Goal: Task Accomplishment & Management: Manage account settings

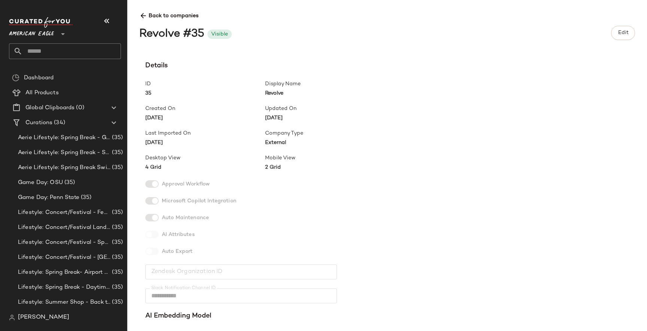
scroll to position [1116, 0]
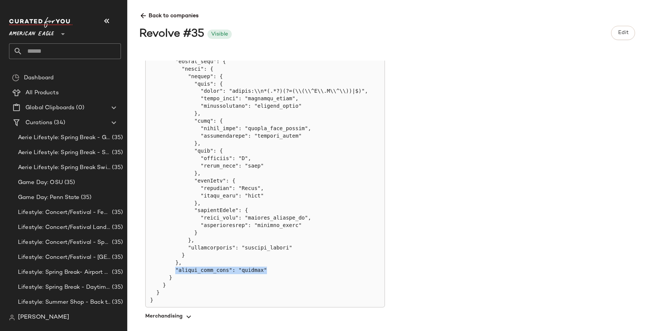
click at [145, 18] on icon at bounding box center [143, 16] width 8 height 8
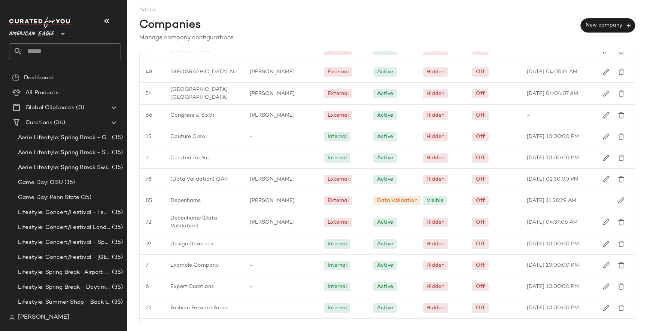
scroll to position [320, 0]
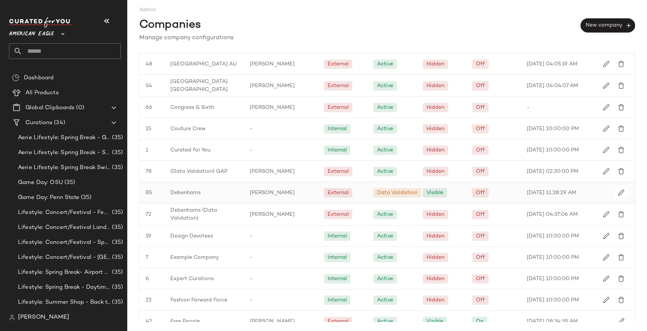
click at [193, 193] on span "Debenhams" at bounding box center [185, 193] width 30 height 8
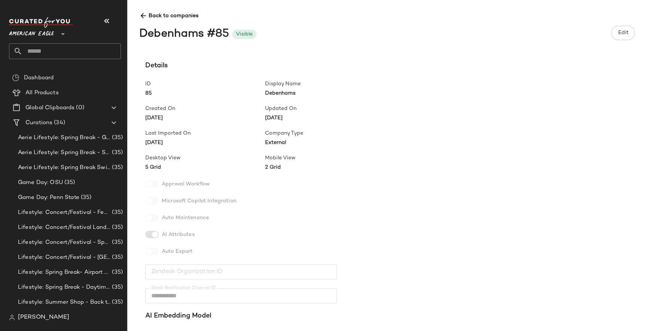
scroll to position [223, 0]
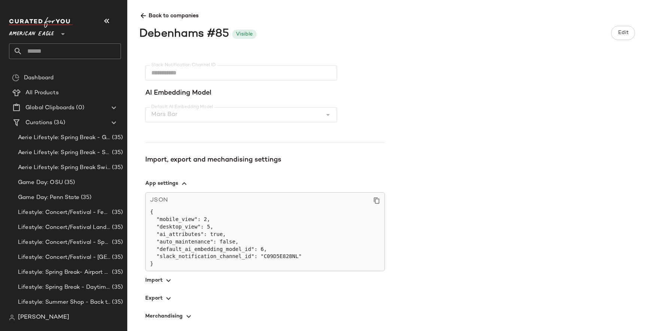
click at [166, 303] on icon "button" at bounding box center [168, 298] width 9 height 9
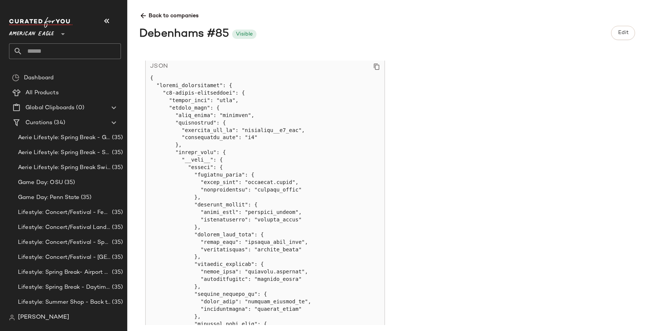
scroll to position [470, 0]
click at [379, 70] on icon at bounding box center [376, 68] width 7 height 7
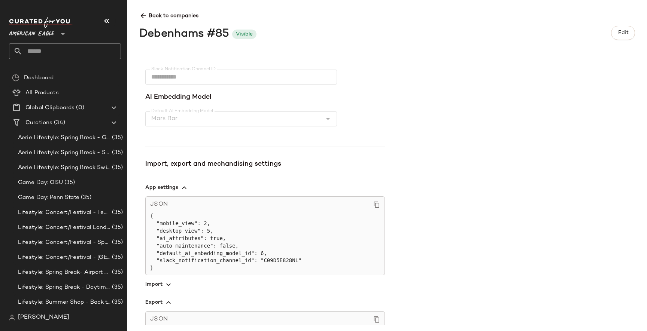
scroll to position [0, 0]
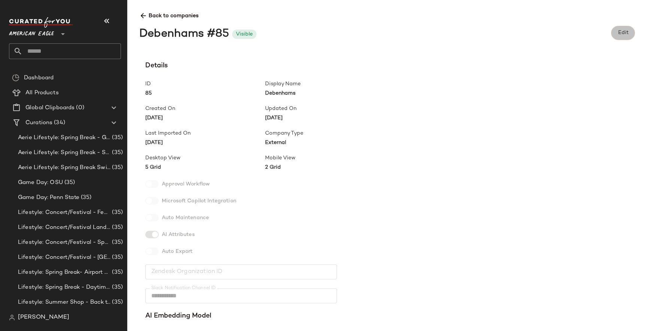
click at [622, 32] on span "Edit" at bounding box center [622, 33] width 11 height 6
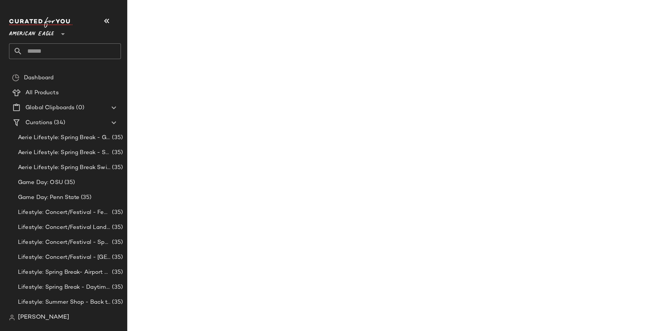
type input "*********"
type input "********"
type input "**********"
type input "******"
type input "**********"
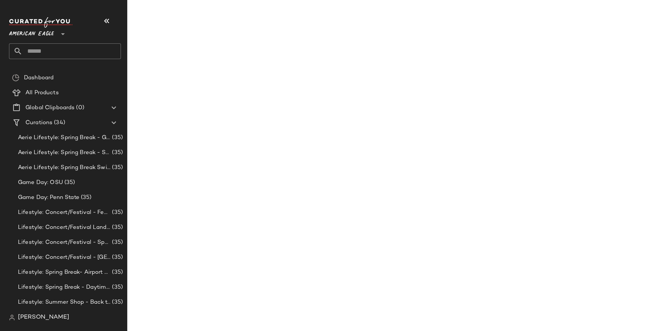
type input "*"
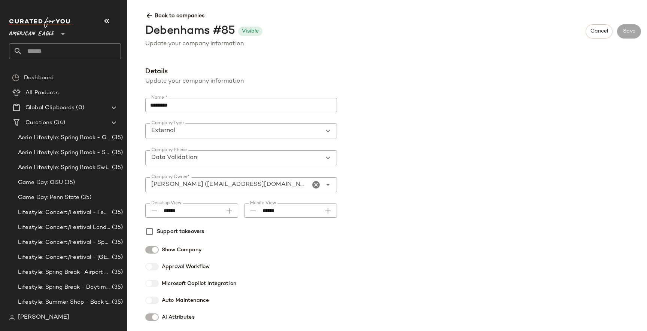
scroll to position [468, 0]
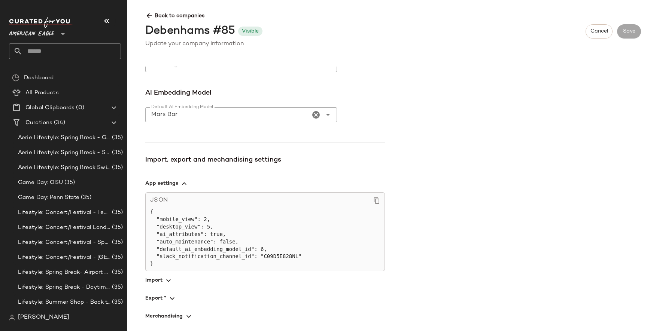
click at [177, 295] on span "button" at bounding box center [265, 298] width 240 height 18
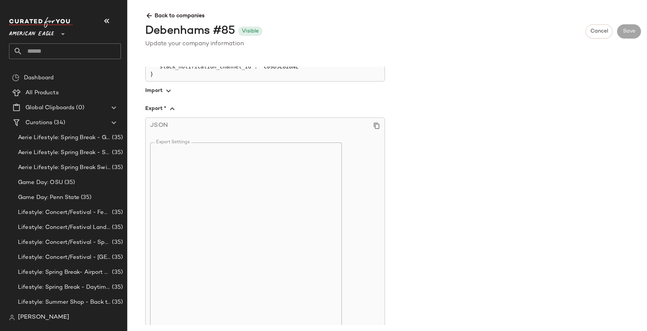
scroll to position [661, 0]
paste textarea "**********"
type textarea "**********"
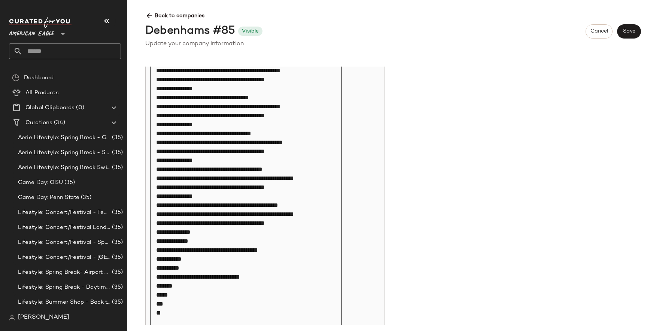
scroll to position [2066, 0]
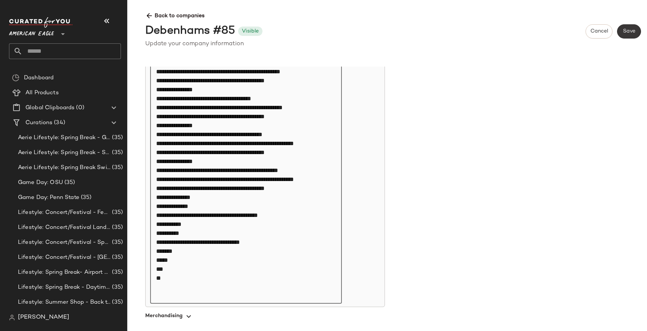
type textarea "**********"
click at [635, 28] on span "Save" at bounding box center [628, 31] width 13 height 6
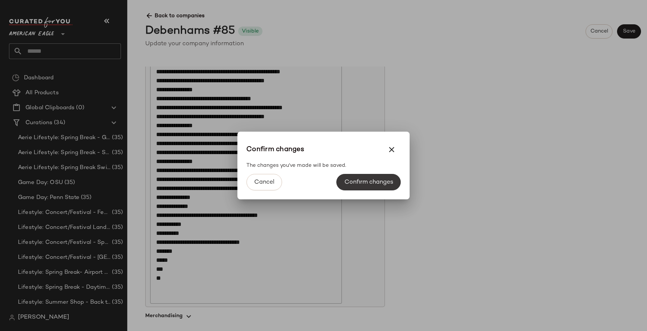
click at [380, 181] on span "Confirm changes" at bounding box center [368, 182] width 49 height 7
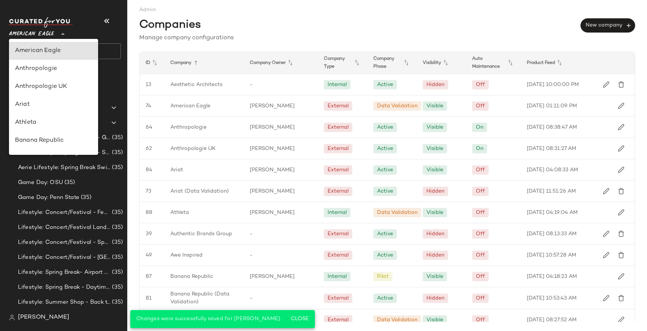
click at [51, 35] on span "American Eagle" at bounding box center [31, 31] width 45 height 13
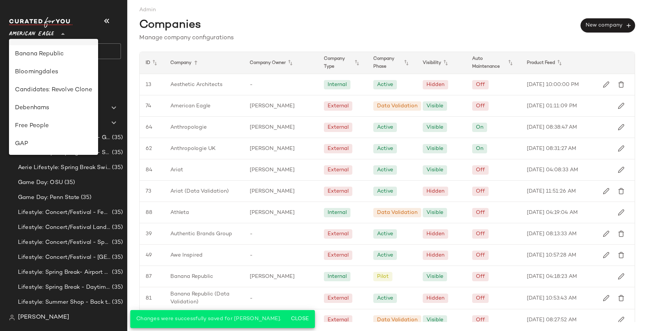
scroll to position [87, 0]
click at [43, 107] on div "Debenhams" at bounding box center [53, 107] width 77 height 9
type input "**"
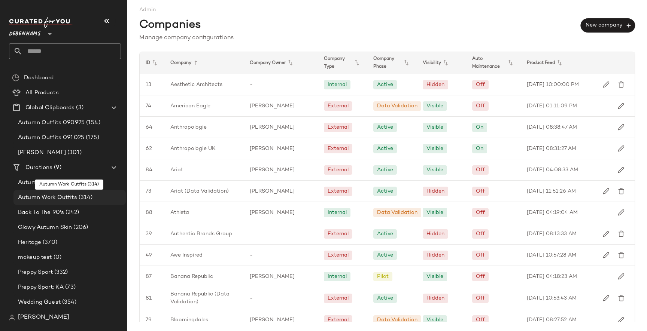
click at [59, 200] on span "Autumn Work Outfits" at bounding box center [47, 197] width 59 height 9
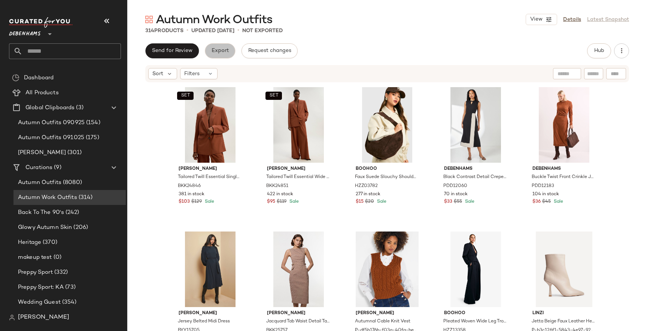
click at [218, 47] on button "Export" at bounding box center [220, 50] width 30 height 15
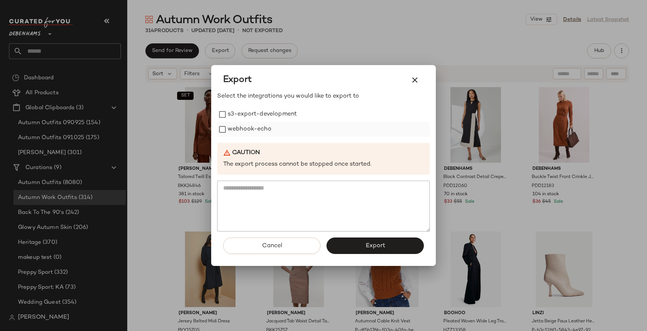
click at [237, 128] on label "webhook-echo" at bounding box center [250, 129] width 44 height 15
click at [366, 250] on button "Export" at bounding box center [374, 246] width 97 height 16
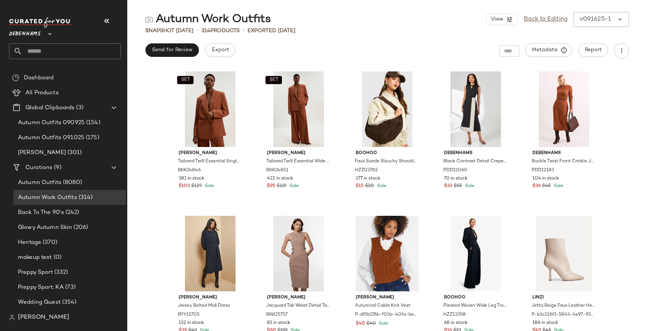
click at [36, 320] on span "[PERSON_NAME]" at bounding box center [43, 317] width 51 height 9
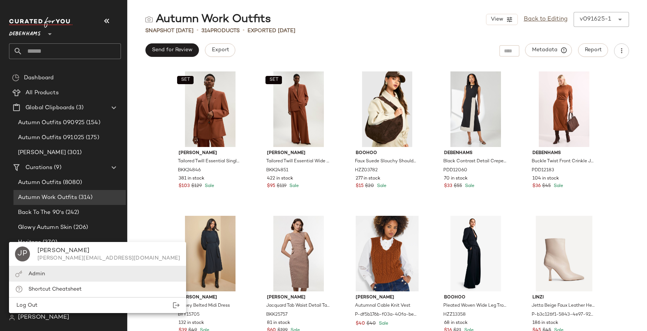
click at [43, 277] on span "Admin" at bounding box center [36, 274] width 16 height 6
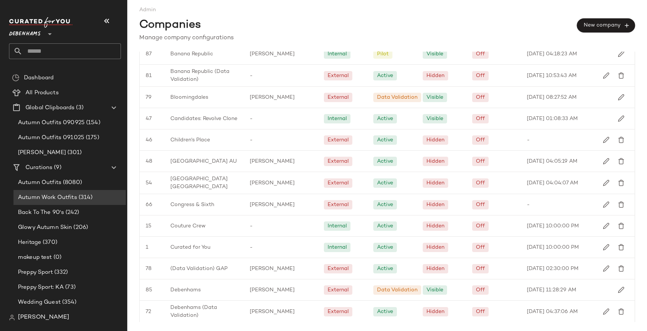
scroll to position [285, 0]
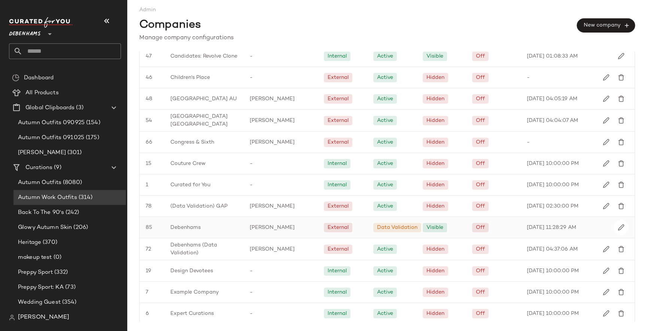
click at [183, 225] on span "Debenhams" at bounding box center [185, 228] width 30 height 8
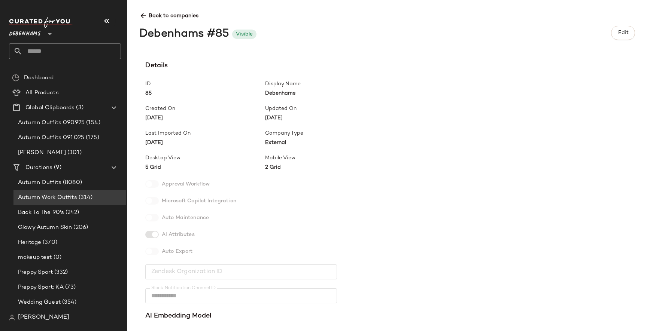
scroll to position [223, 0]
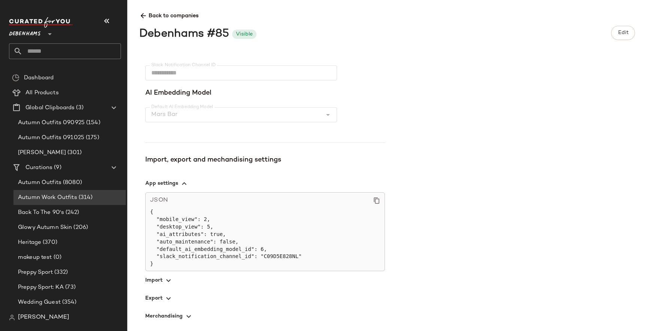
click at [166, 295] on icon "button" at bounding box center [168, 298] width 9 height 9
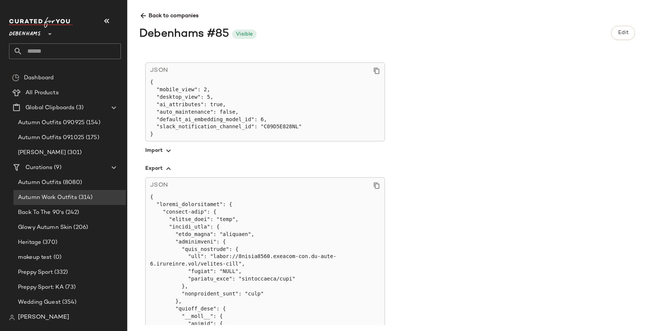
scroll to position [354, 0]
click at [624, 27] on button "Edit" at bounding box center [623, 33] width 24 height 14
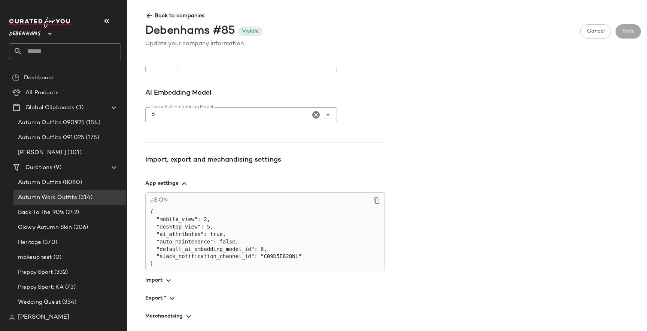
scroll to position [467, 0]
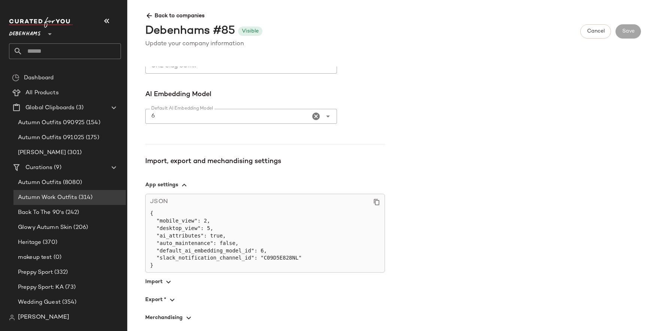
click at [172, 299] on icon "button" at bounding box center [172, 300] width 9 height 9
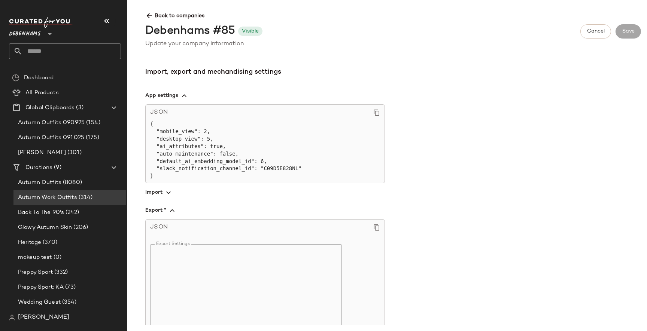
scroll to position [555, 0]
paste textarea "**********"
type textarea "**********"
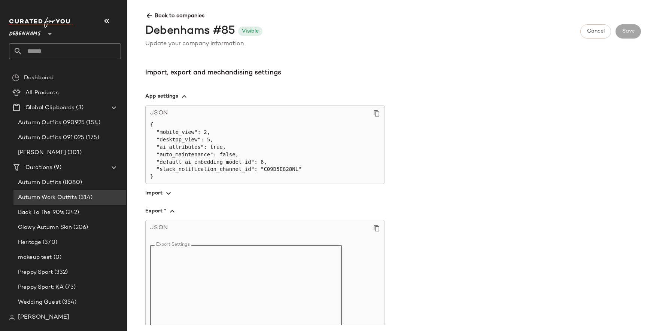
type textarea "**********"
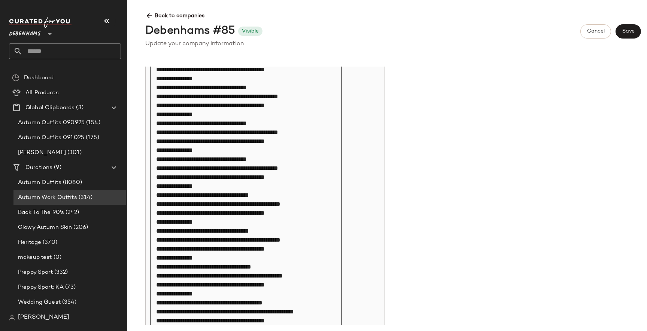
scroll to position [2057, 0]
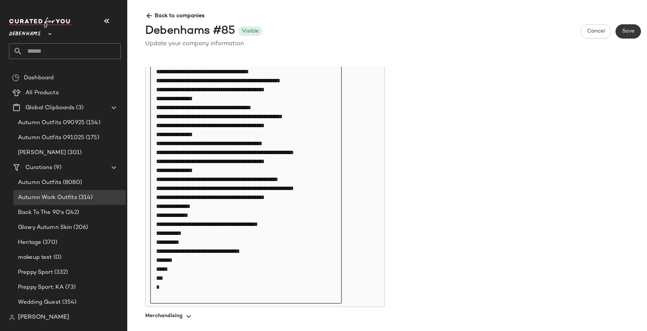
type textarea "**********"
click at [621, 36] on button "Save" at bounding box center [627, 31] width 25 height 14
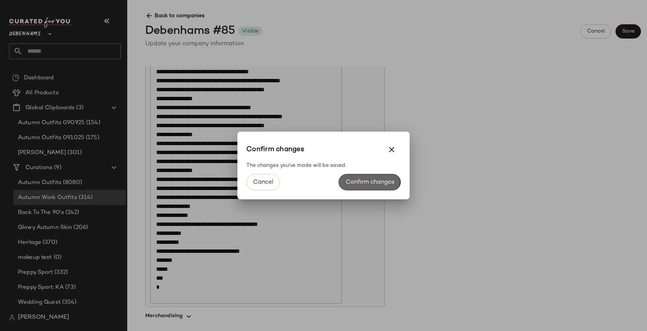
click at [384, 183] on span "Confirm changes" at bounding box center [369, 182] width 49 height 7
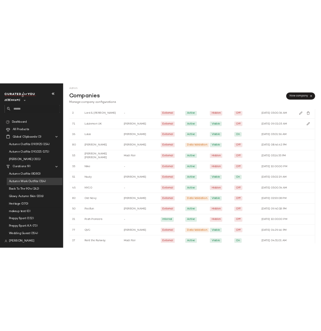
scroll to position [826, 0]
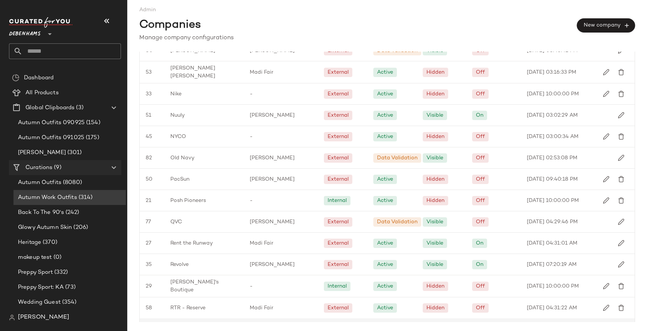
click at [38, 166] on span "Curations" at bounding box center [38, 168] width 27 height 9
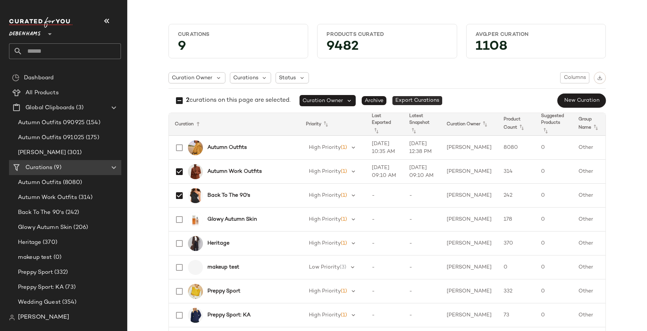
click at [432, 101] on span "Export Curations" at bounding box center [417, 100] width 50 height 9
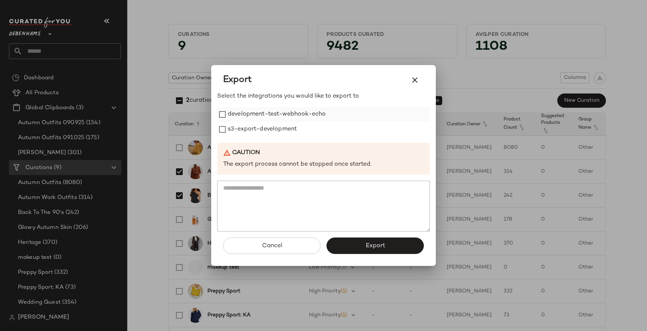
click at [277, 114] on label "development-test-webhook-echo" at bounding box center [277, 114] width 98 height 15
click at [388, 246] on button "Export" at bounding box center [374, 246] width 97 height 16
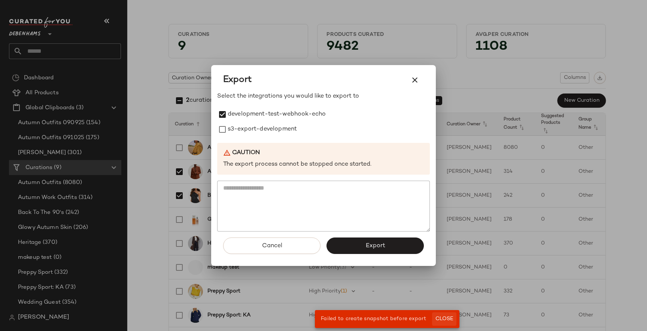
click at [445, 319] on span "Close" at bounding box center [444, 319] width 18 height 6
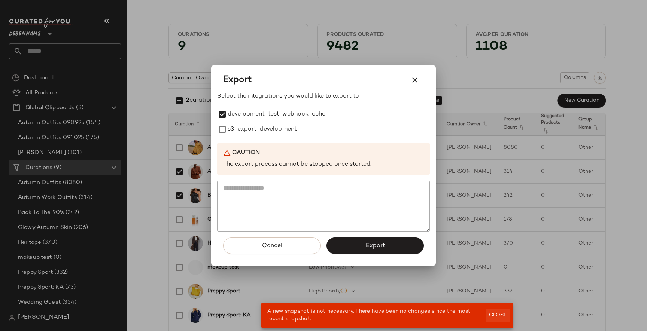
click at [501, 316] on span "Close" at bounding box center [497, 316] width 18 height 6
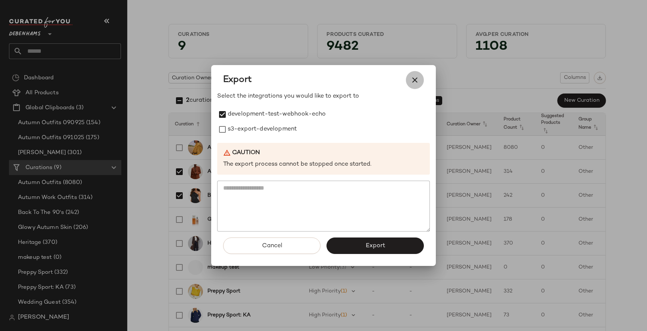
click at [414, 74] on button "button" at bounding box center [415, 80] width 18 height 18
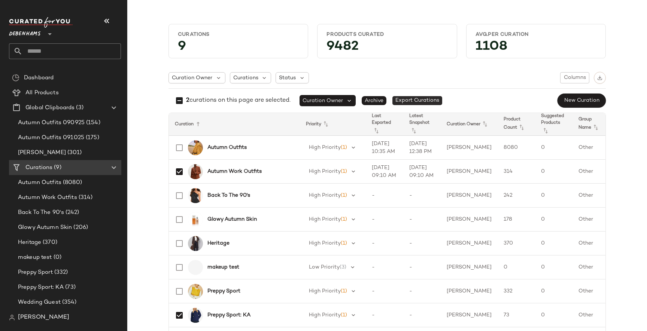
click at [407, 99] on span "Export Curations" at bounding box center [417, 100] width 50 height 9
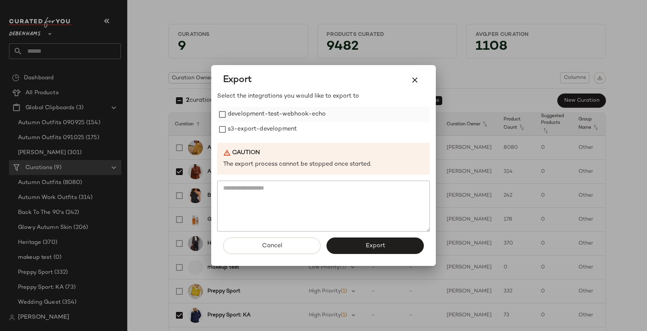
click at [274, 116] on label "development-test-webhook-echo" at bounding box center [277, 114] width 98 height 15
click at [375, 255] on div "Cancel Export" at bounding box center [323, 249] width 213 height 34
click at [387, 252] on button "Export" at bounding box center [374, 246] width 97 height 16
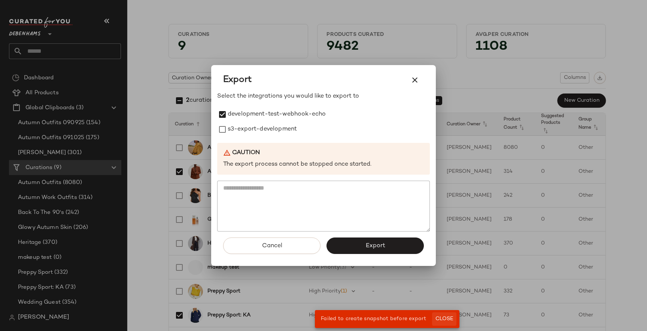
click at [444, 316] on span "Close" at bounding box center [444, 319] width 18 height 6
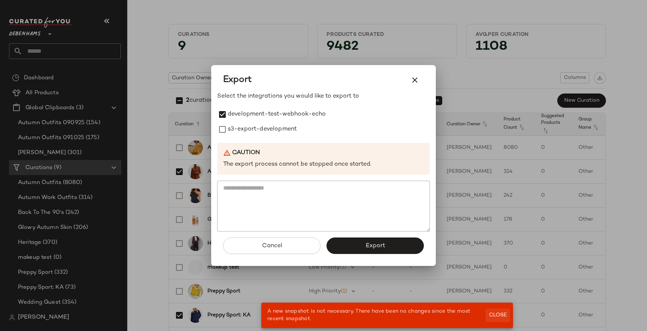
click at [488, 313] on span "Close" at bounding box center [497, 316] width 18 height 6
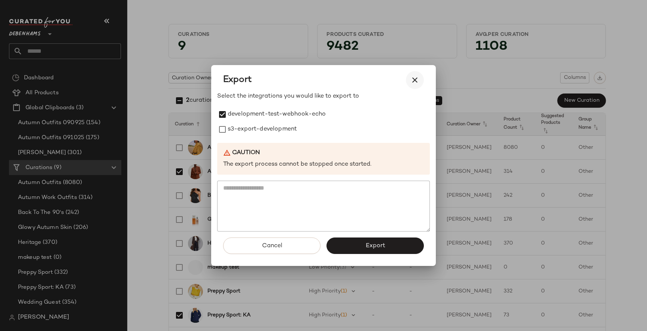
click at [417, 77] on icon "button" at bounding box center [414, 80] width 9 height 9
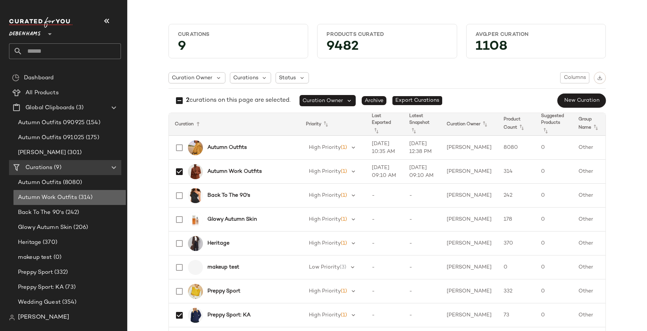
click at [84, 198] on span "(314)" at bounding box center [85, 197] width 16 height 9
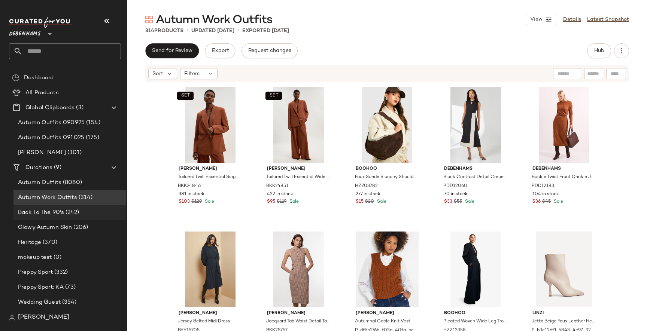
click at [74, 210] on span "(242)" at bounding box center [71, 212] width 15 height 9
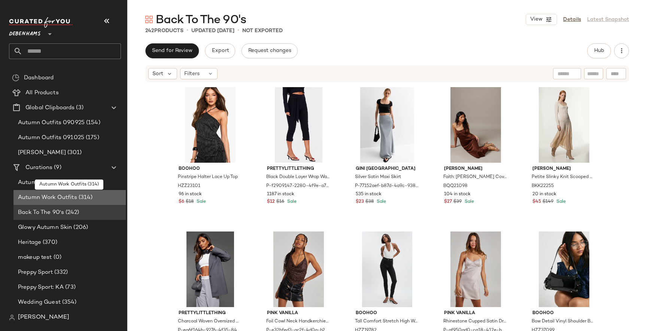
click at [81, 197] on span "(314)" at bounding box center [85, 197] width 16 height 9
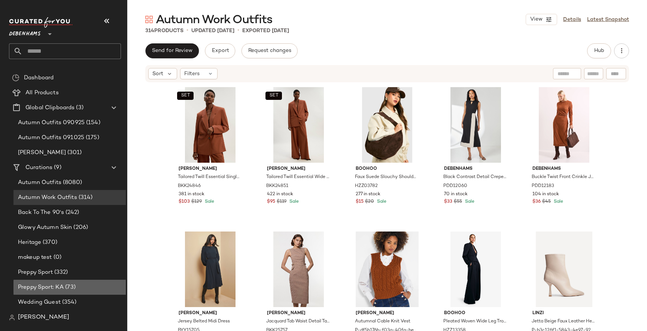
click at [51, 290] on span "Preppy Sport: KA" at bounding box center [41, 287] width 46 height 9
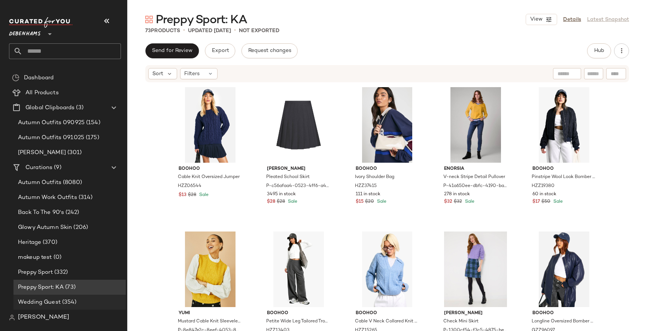
click at [49, 306] on span "Wedding Guest" at bounding box center [39, 302] width 43 height 9
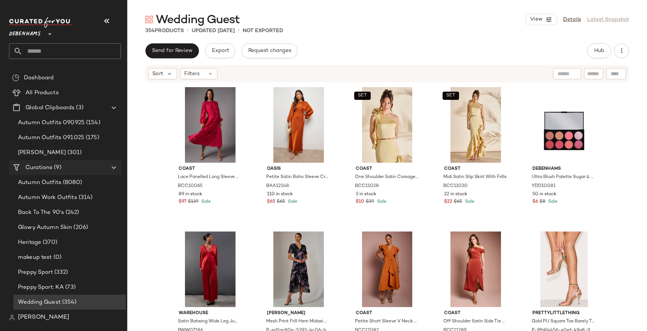
click at [63, 168] on div "Curations (9)" at bounding box center [65, 168] width 85 height 9
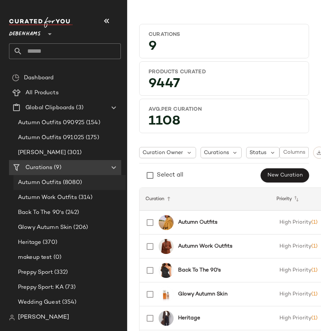
click at [45, 184] on span "Autumn Outfits" at bounding box center [39, 183] width 43 height 9
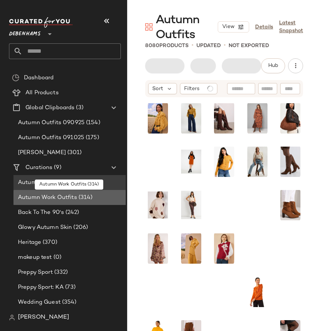
click at [33, 196] on span "Autumn Work Outfits" at bounding box center [47, 197] width 59 height 9
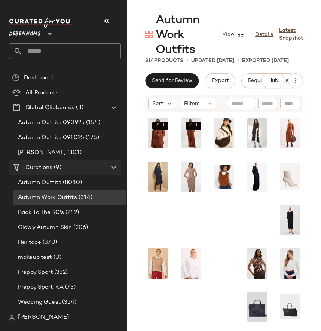
click at [57, 167] on span "(9)" at bounding box center [56, 168] width 9 height 9
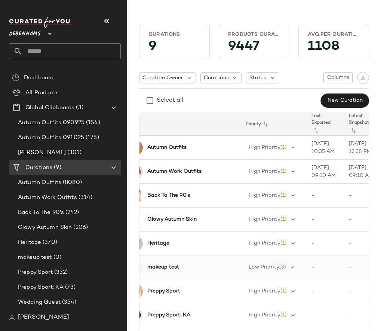
scroll to position [0, 58]
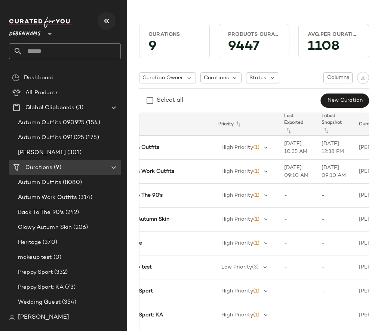
click at [106, 18] on icon "button" at bounding box center [106, 20] width 9 height 9
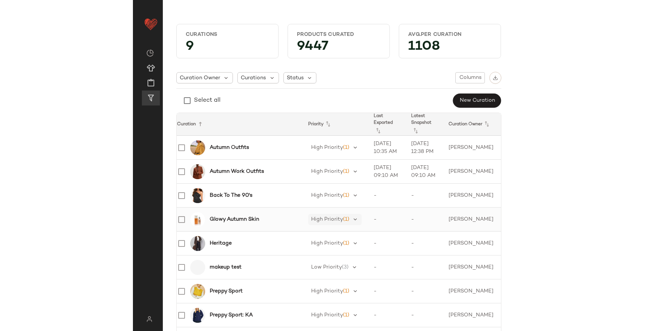
scroll to position [0, 1]
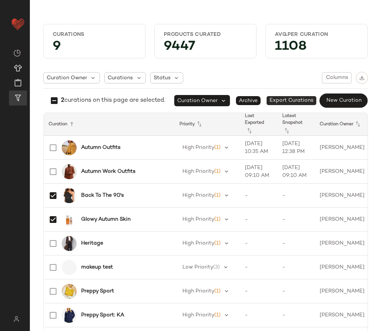
click at [292, 102] on span "Export Curations" at bounding box center [292, 100] width 50 height 9
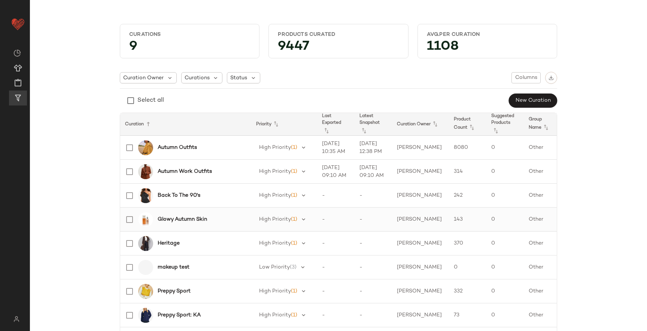
scroll to position [0, 0]
click at [181, 170] on b "Autumn Work Outfits" at bounding box center [186, 172] width 54 height 8
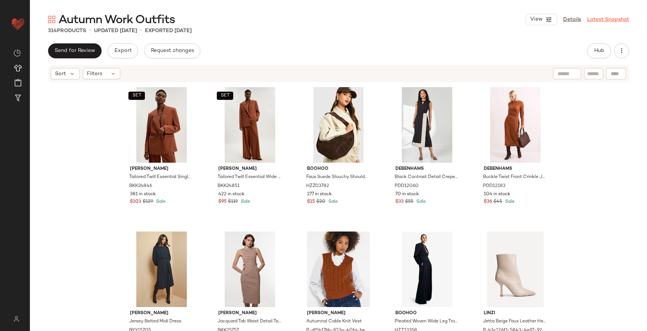
click at [616, 21] on link "Latest Snapshot" at bounding box center [608, 20] width 42 height 8
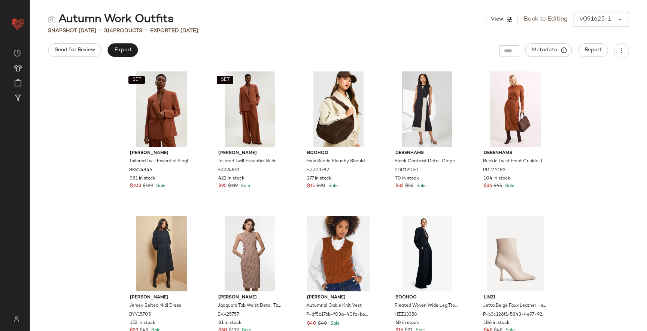
click at [597, 28] on div "Snapshot [DATE] • 314 Products • Exported [DATE]" at bounding box center [338, 30] width 617 height 7
click at [605, 19] on div "******" at bounding box center [609, 19] width 9 height 15
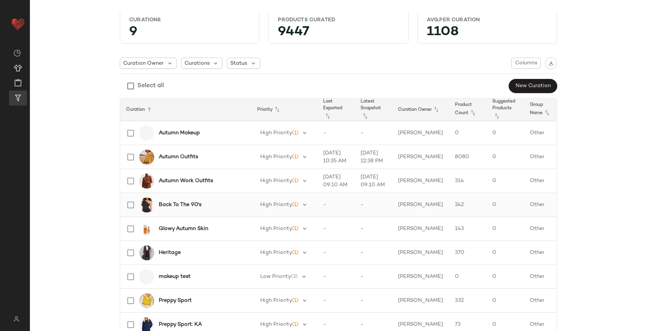
scroll to position [13, 0]
click at [187, 202] on b "Back To The 90's" at bounding box center [180, 206] width 43 height 8
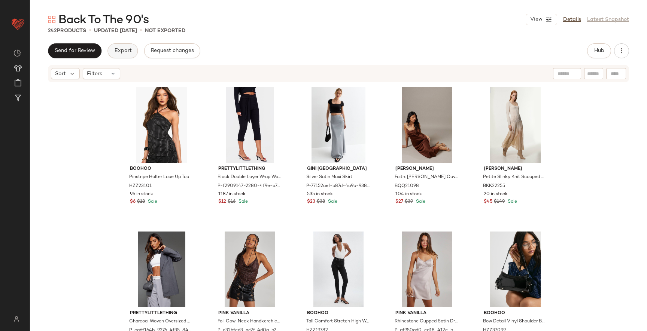
click at [130, 49] on span "Export" at bounding box center [123, 51] width 18 height 6
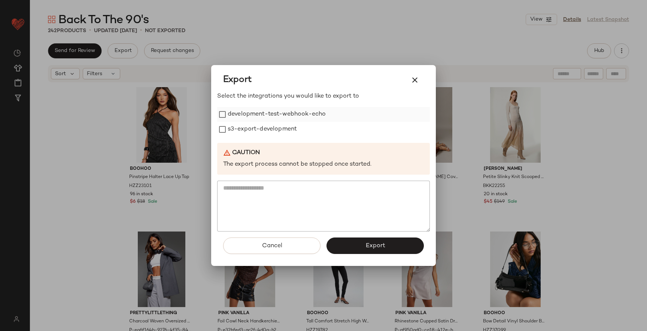
click at [255, 114] on label "development-test-webhook-echo" at bounding box center [277, 114] width 98 height 15
click at [377, 243] on span "Export" at bounding box center [375, 246] width 20 height 7
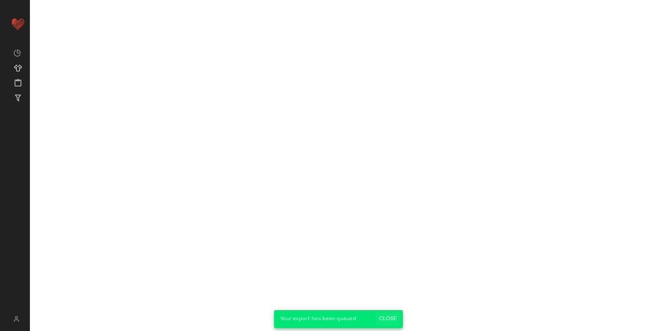
click at [388, 324] on button "Close" at bounding box center [387, 319] width 24 height 13
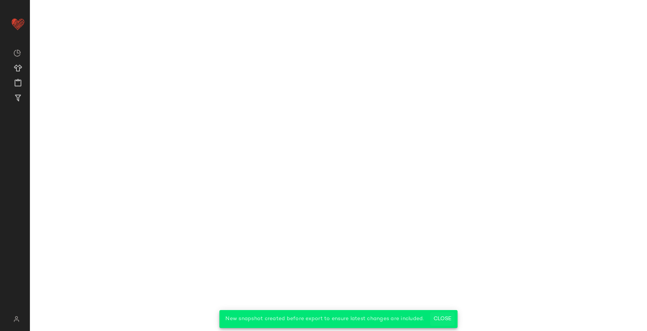
click at [438, 324] on button "Close" at bounding box center [442, 319] width 24 height 13
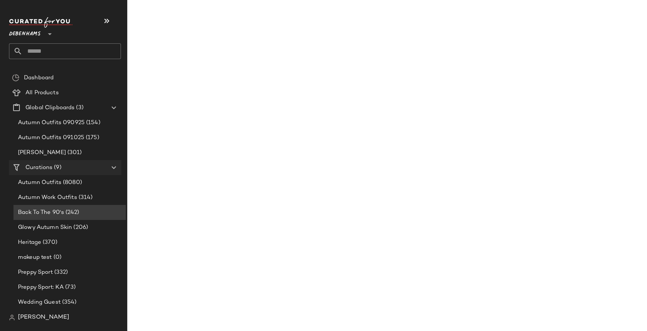
click at [36, 173] on Curations "Curations (9)" at bounding box center [65, 167] width 112 height 15
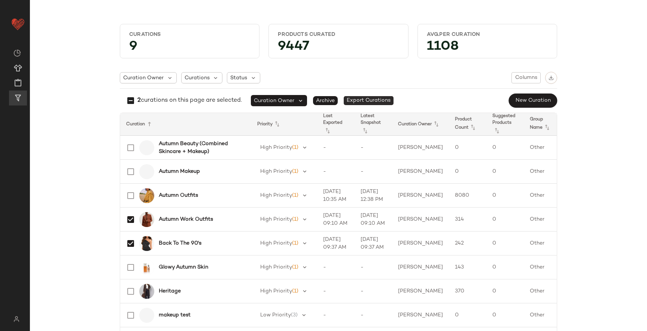
click at [368, 102] on span "Export Curations" at bounding box center [369, 100] width 50 height 9
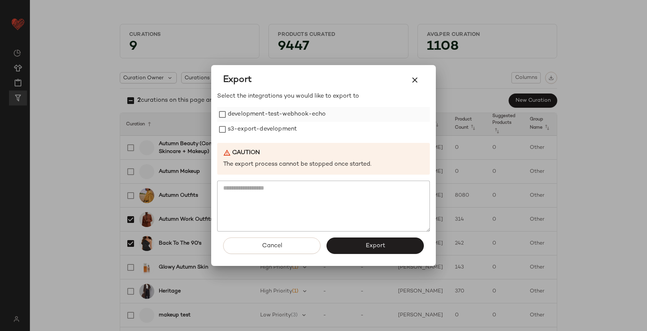
click at [259, 117] on label "development-test-webhook-echo" at bounding box center [277, 114] width 98 height 15
click at [376, 250] on button "Export" at bounding box center [374, 246] width 97 height 16
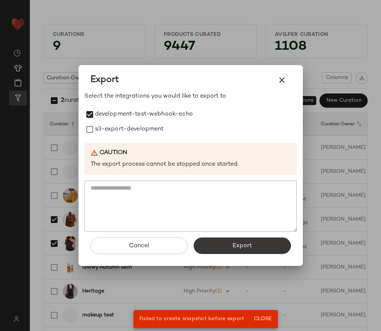
click at [245, 253] on button "Export" at bounding box center [242, 246] width 97 height 16
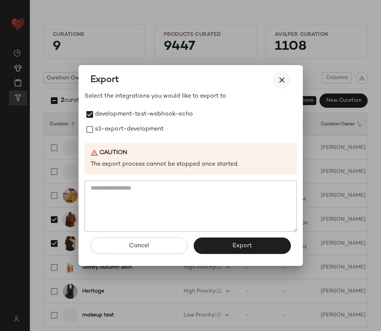
click at [285, 84] on icon "button" at bounding box center [282, 80] width 9 height 9
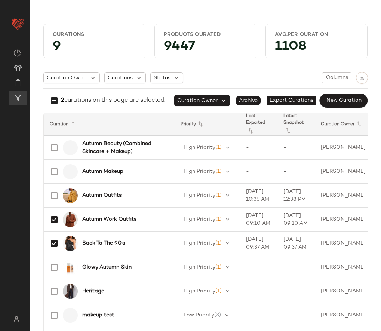
click at [362, 14] on div "Curations 9 Products Curated 9447 Avg.per Curation 1108 Curation Owner Curation…" at bounding box center [205, 171] width 351 height 319
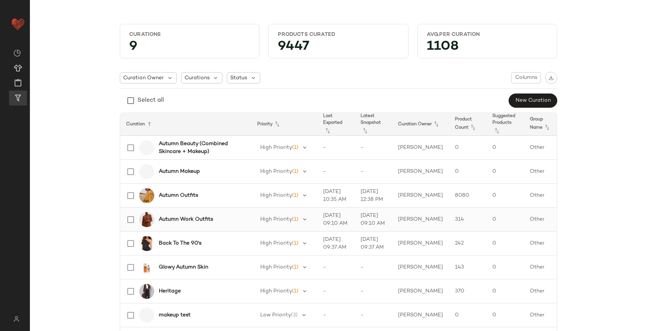
click at [181, 219] on b "Autumn Work Outfits" at bounding box center [186, 220] width 54 height 8
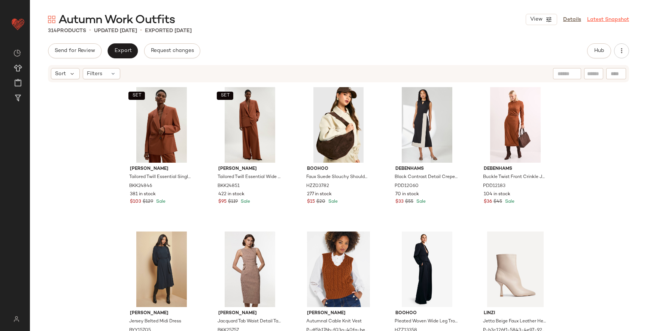
click at [605, 16] on link "Latest Snapshot" at bounding box center [608, 20] width 42 height 8
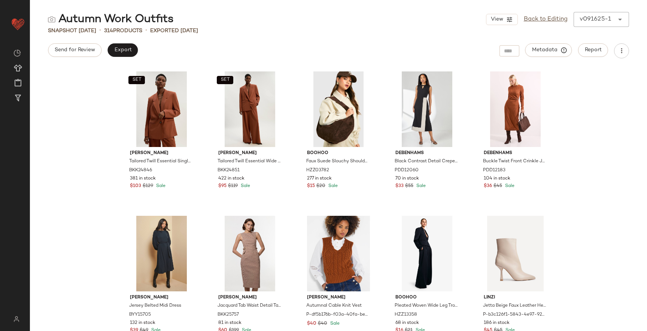
click at [620, 19] on icon at bounding box center [619, 19] width 9 height 9
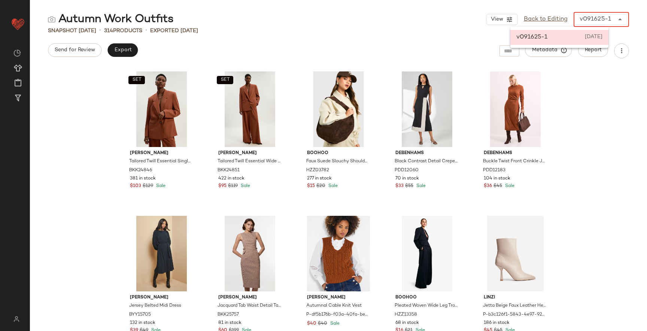
click at [319, 40] on div "Autumn Work Outfits View Back to Editing v091625-1 ****** Snapshot [DATE] • 314…" at bounding box center [338, 171] width 617 height 319
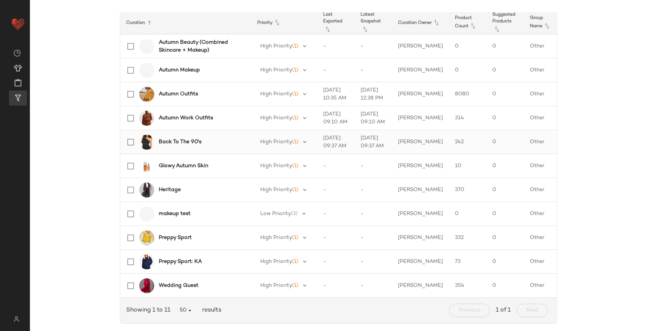
scroll to position [102, 0]
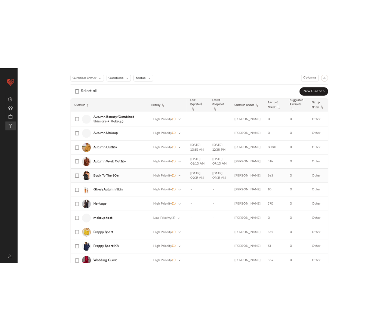
scroll to position [32, 0]
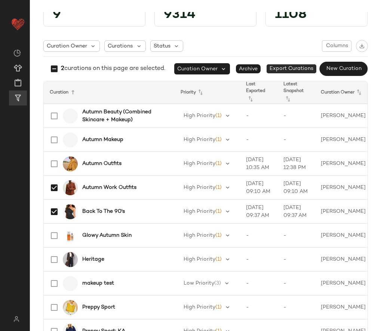
click at [287, 65] on span "Export Curations" at bounding box center [292, 68] width 50 height 9
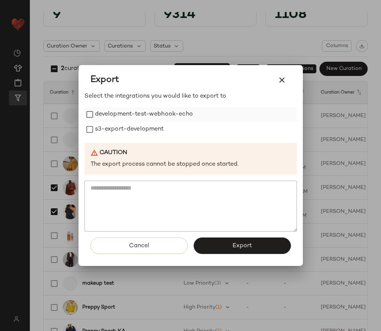
click at [180, 109] on label "development-test-webhook-echo" at bounding box center [144, 114] width 98 height 15
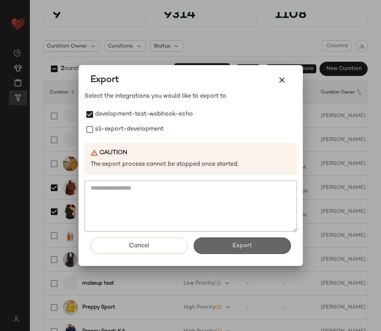
click at [249, 246] on span "Export" at bounding box center [242, 246] width 20 height 7
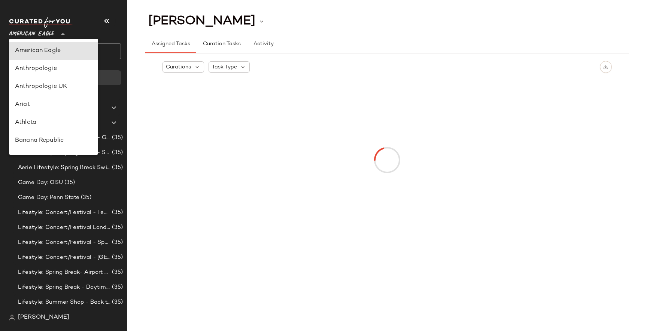
click at [58, 33] on icon at bounding box center [62, 34] width 9 height 9
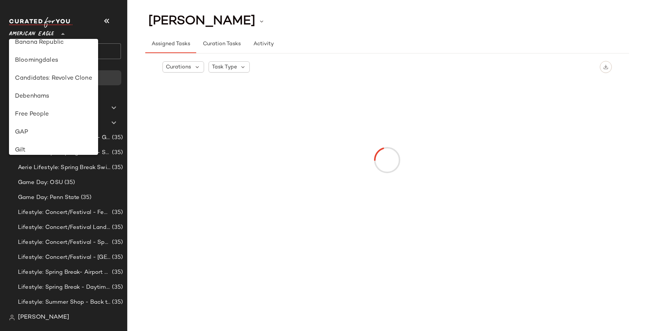
scroll to position [101, 0]
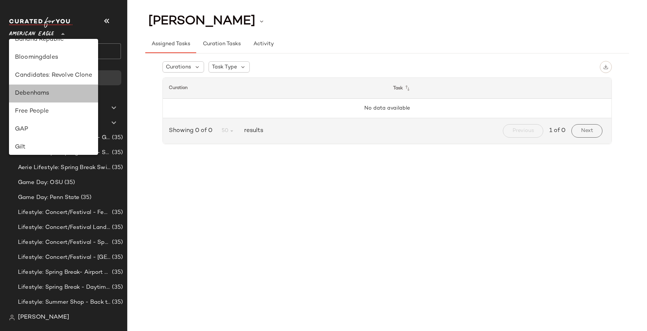
click at [48, 99] on div "Debenhams" at bounding box center [53, 94] width 89 height 18
type input "**"
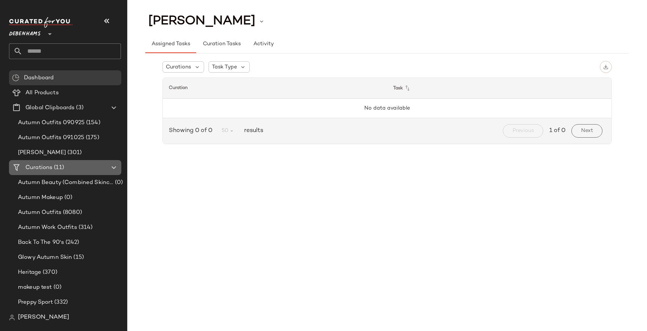
click at [57, 164] on span "(11)" at bounding box center [58, 168] width 12 height 9
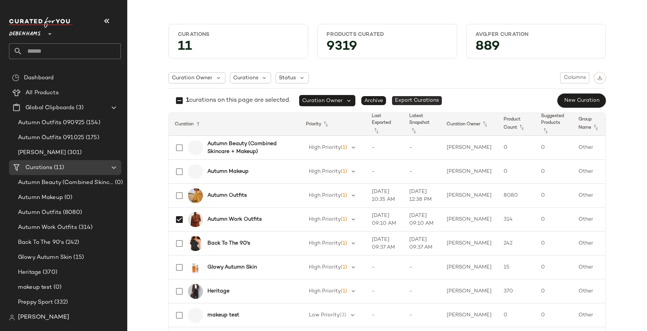
click at [411, 97] on span "Export Curations" at bounding box center [417, 100] width 50 height 9
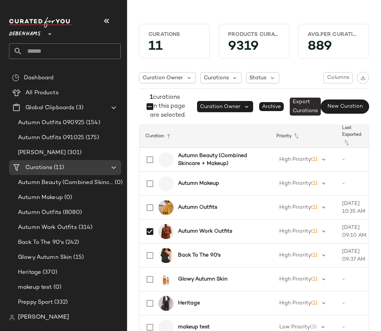
click at [297, 115] on span "Export Curations" at bounding box center [305, 107] width 31 height 18
click at [297, 116] on span "Export Curations" at bounding box center [305, 107] width 31 height 18
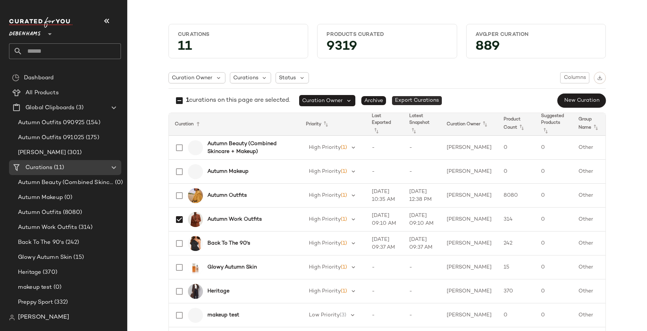
click at [422, 101] on span "Export Curations" at bounding box center [417, 100] width 50 height 9
click at [16, 316] on div "[PERSON_NAME]" at bounding box center [39, 317] width 60 height 9
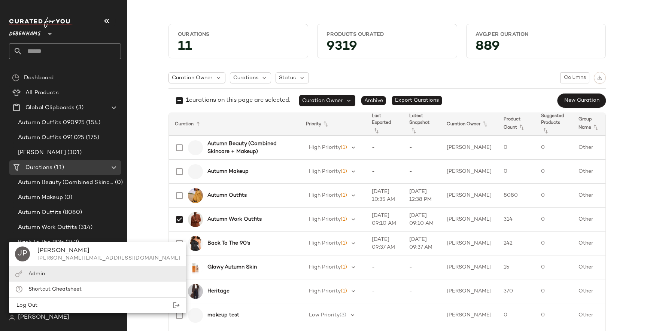
click at [43, 277] on div "Admin" at bounding box center [36, 274] width 16 height 8
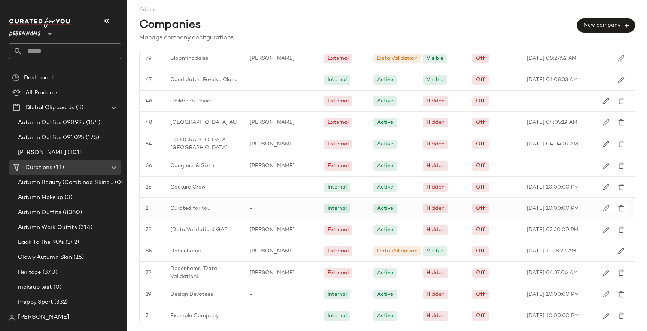
scroll to position [261, 0]
click at [192, 251] on span "Debenhams" at bounding box center [185, 252] width 30 height 8
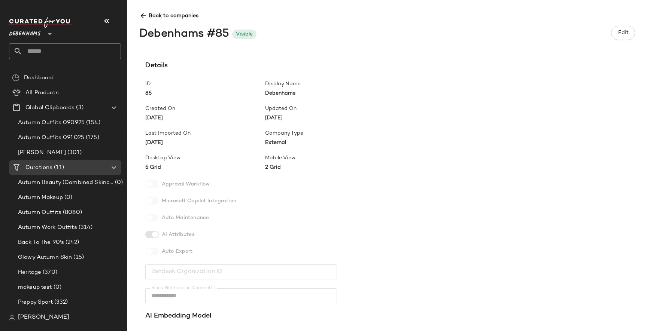
scroll to position [223, 0]
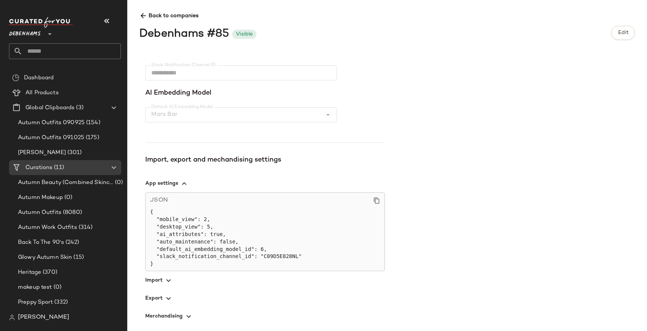
click at [163, 290] on span "button" at bounding box center [265, 298] width 240 height 18
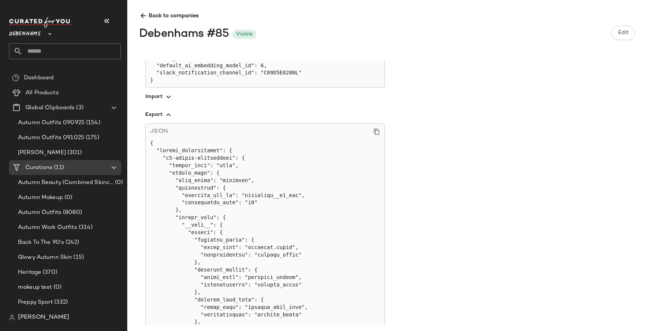
scroll to position [411, 0]
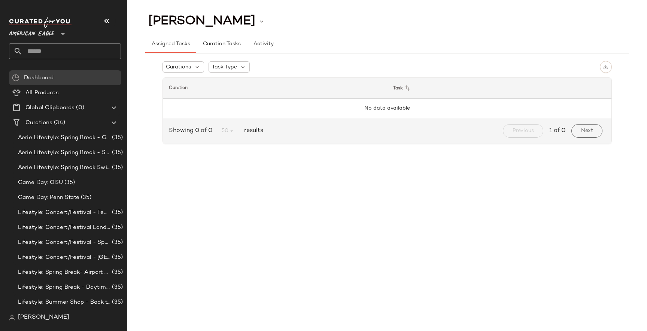
click at [48, 319] on span "[PERSON_NAME]" at bounding box center [43, 317] width 51 height 9
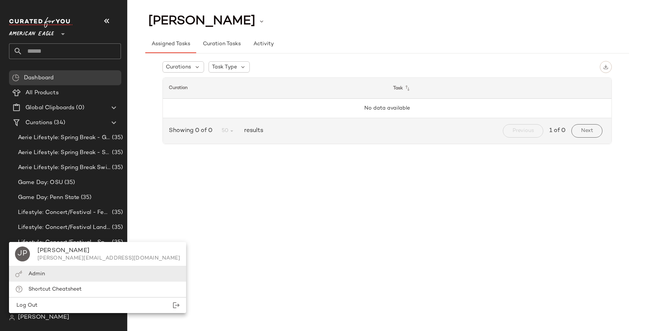
click at [85, 271] on div "Admin" at bounding box center [97, 273] width 177 height 15
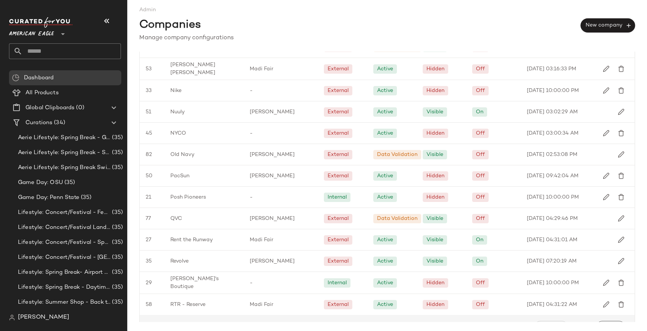
scroll to position [846, 0]
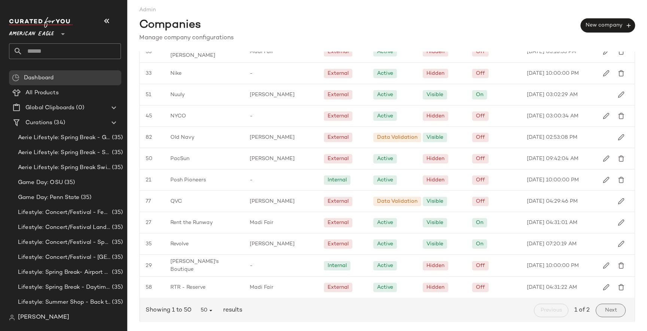
click at [600, 304] on button "Next" at bounding box center [610, 310] width 30 height 13
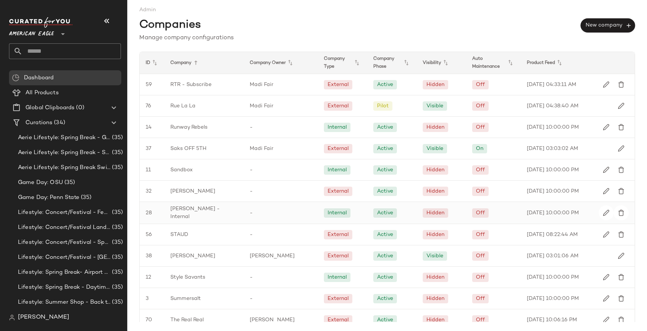
scroll to position [289, 0]
